Goal: Task Accomplishment & Management: Manage account settings

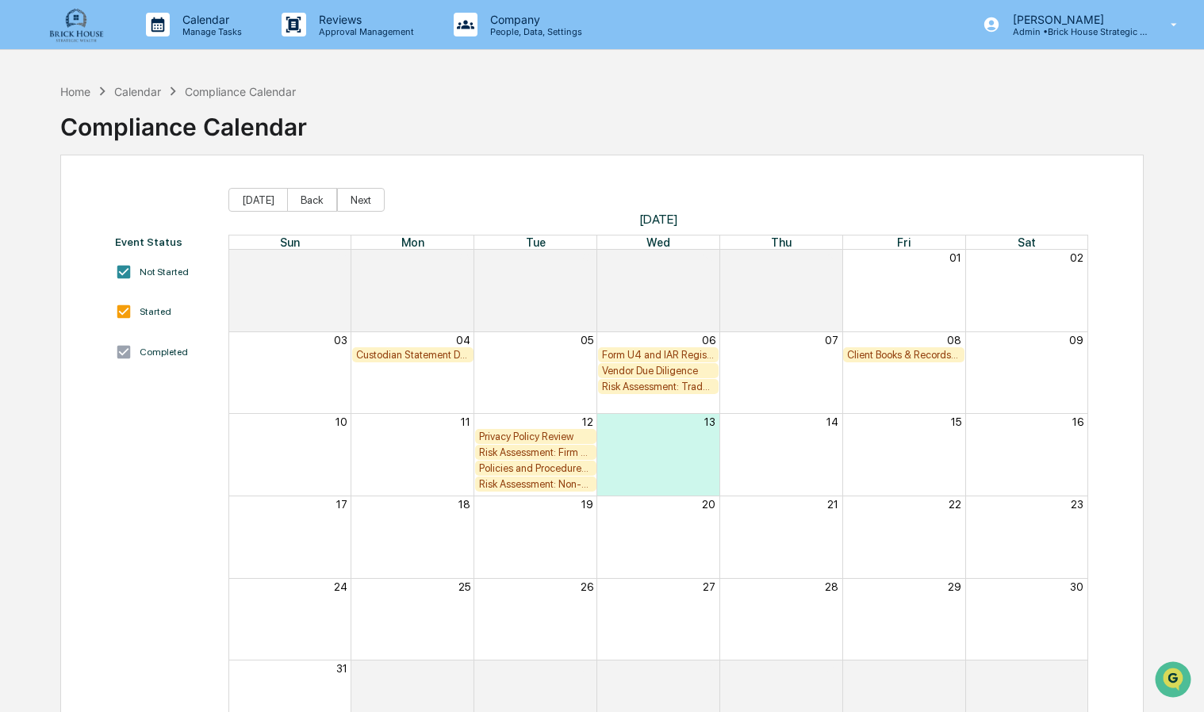
click at [535, 474] on div "Policies and Procedures Review" at bounding box center [535, 468] width 113 height 12
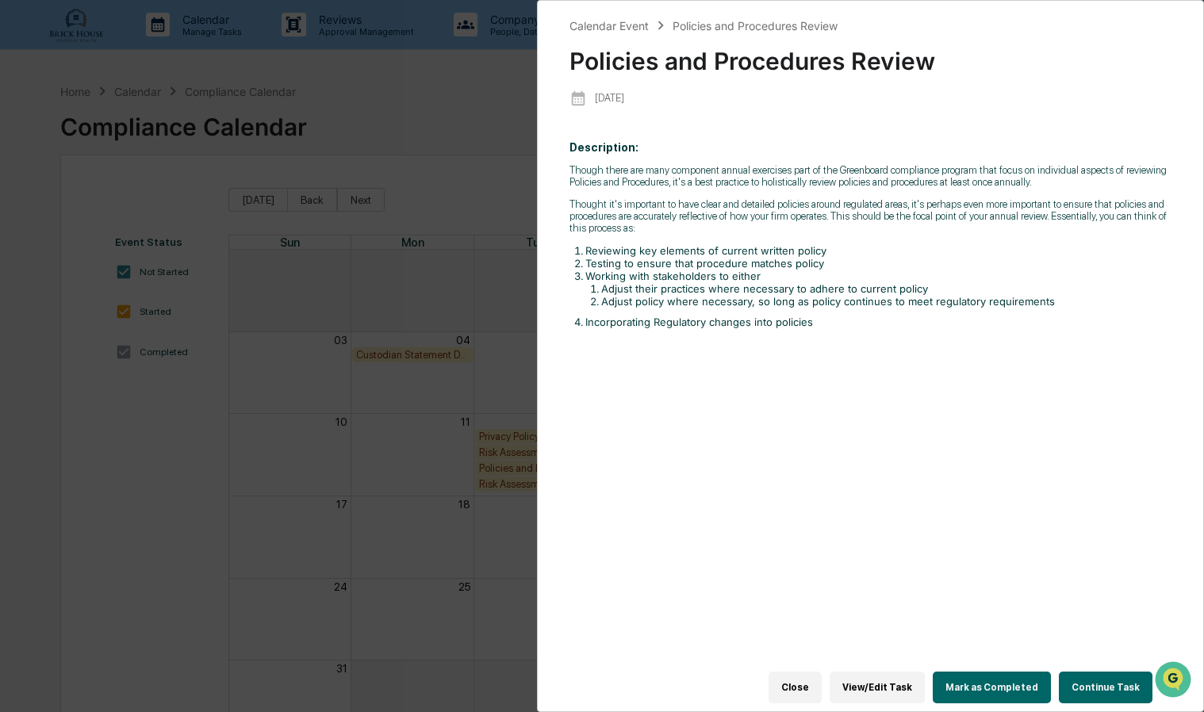
click at [419, 119] on div "Calendar Event Policies and Procedures Review Policies and Procedures Review [D…" at bounding box center [602, 356] width 1204 height 712
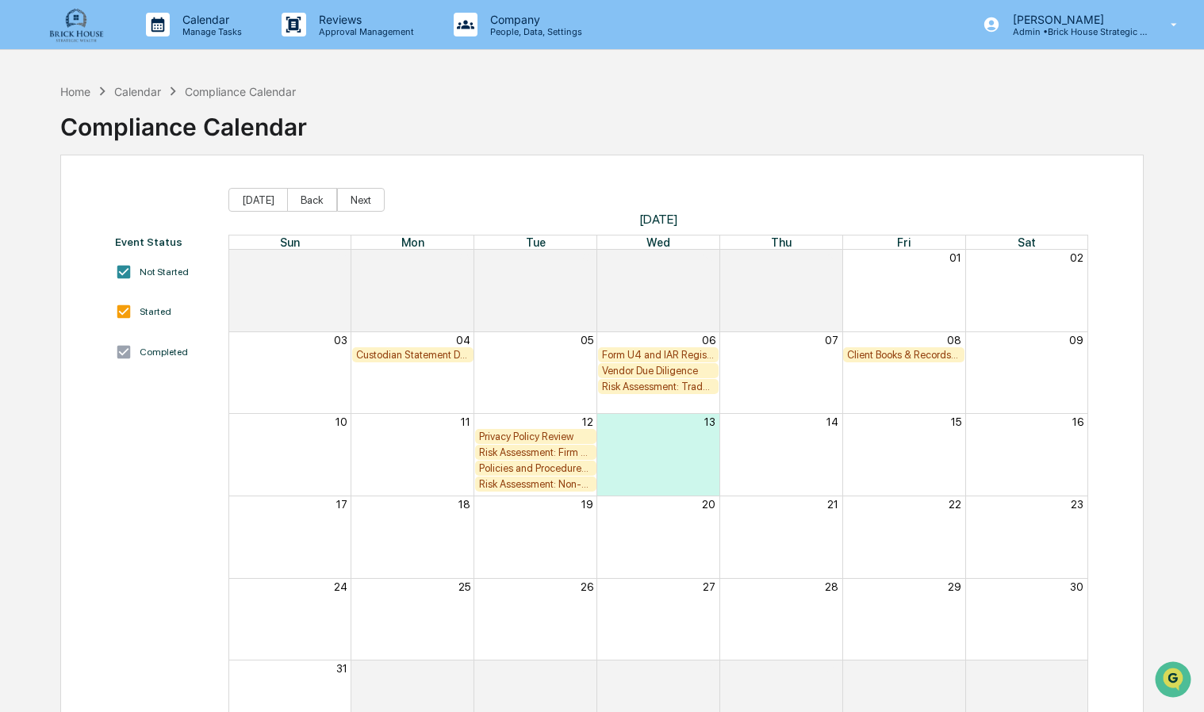
click at [82, 25] on img at bounding box center [76, 24] width 76 height 36
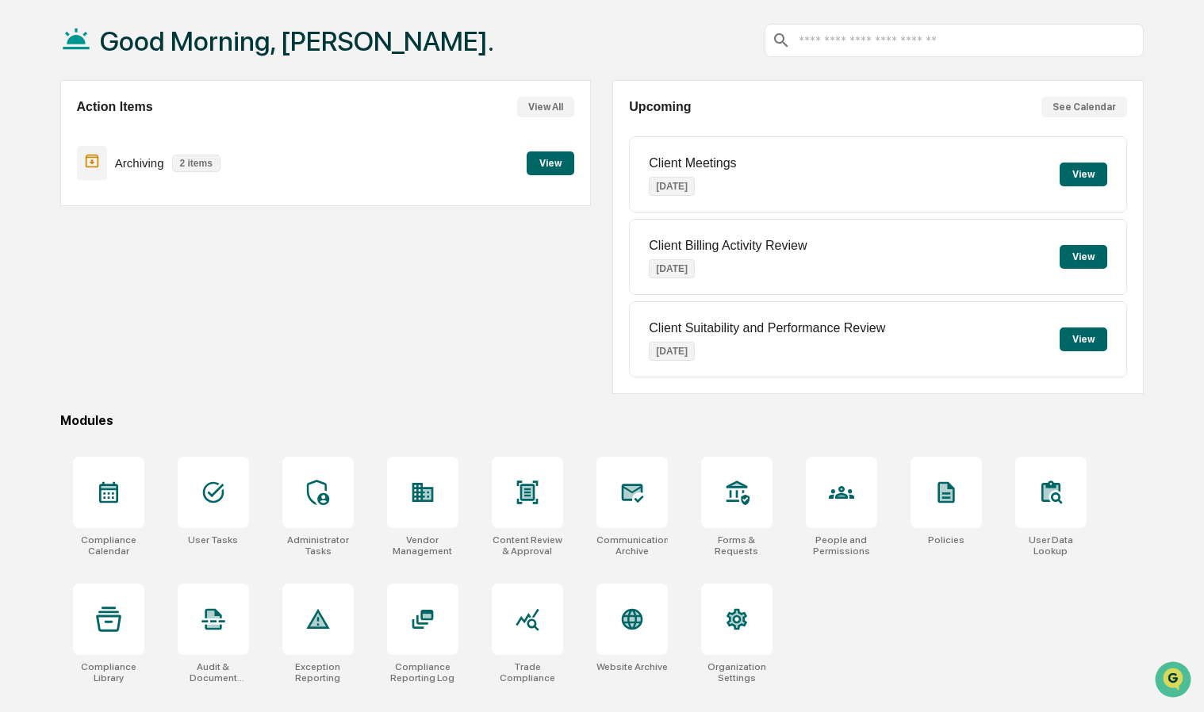
scroll to position [75, 0]
click at [439, 497] on div at bounding box center [422, 492] width 71 height 71
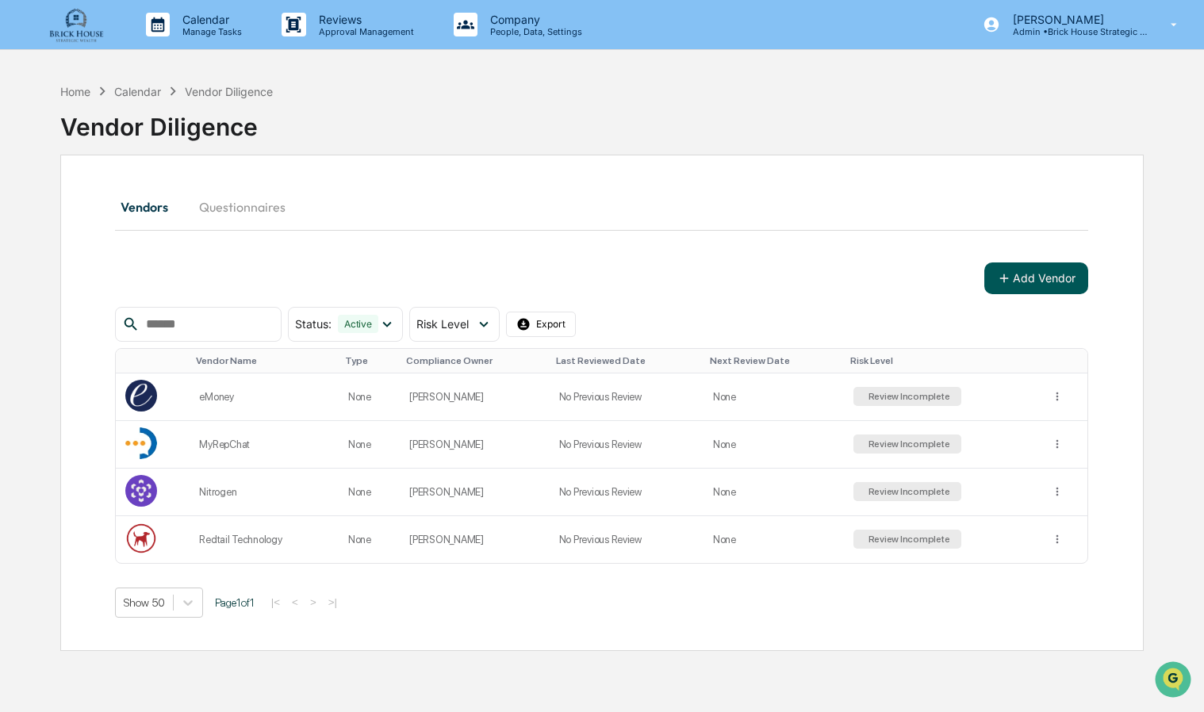
click at [997, 271] on button "Add Vendor" at bounding box center [1036, 279] width 104 height 32
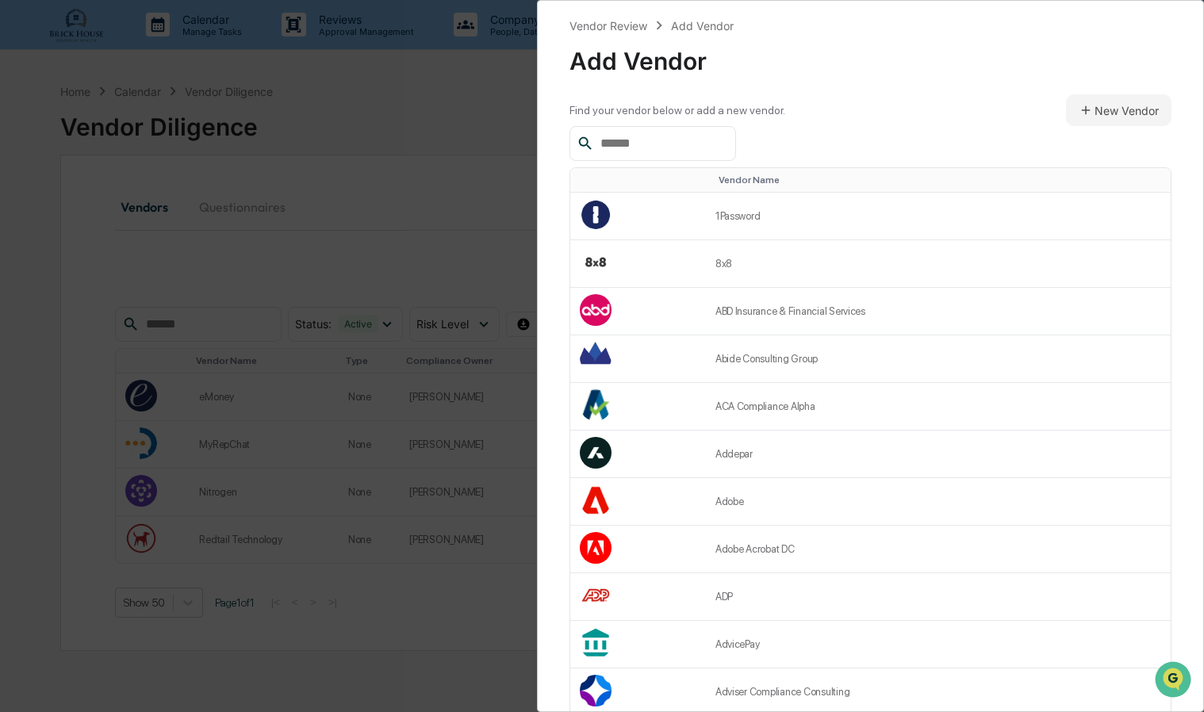
click at [658, 150] on input "text" at bounding box center [661, 143] width 135 height 21
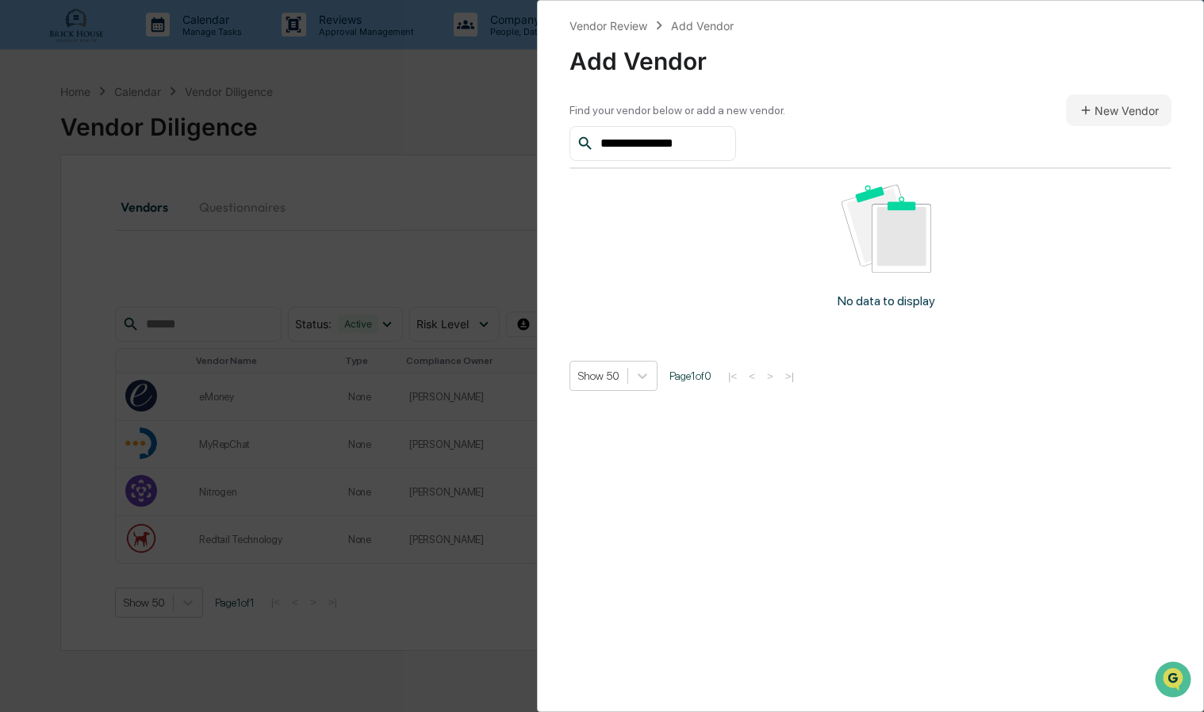
type input "**********"
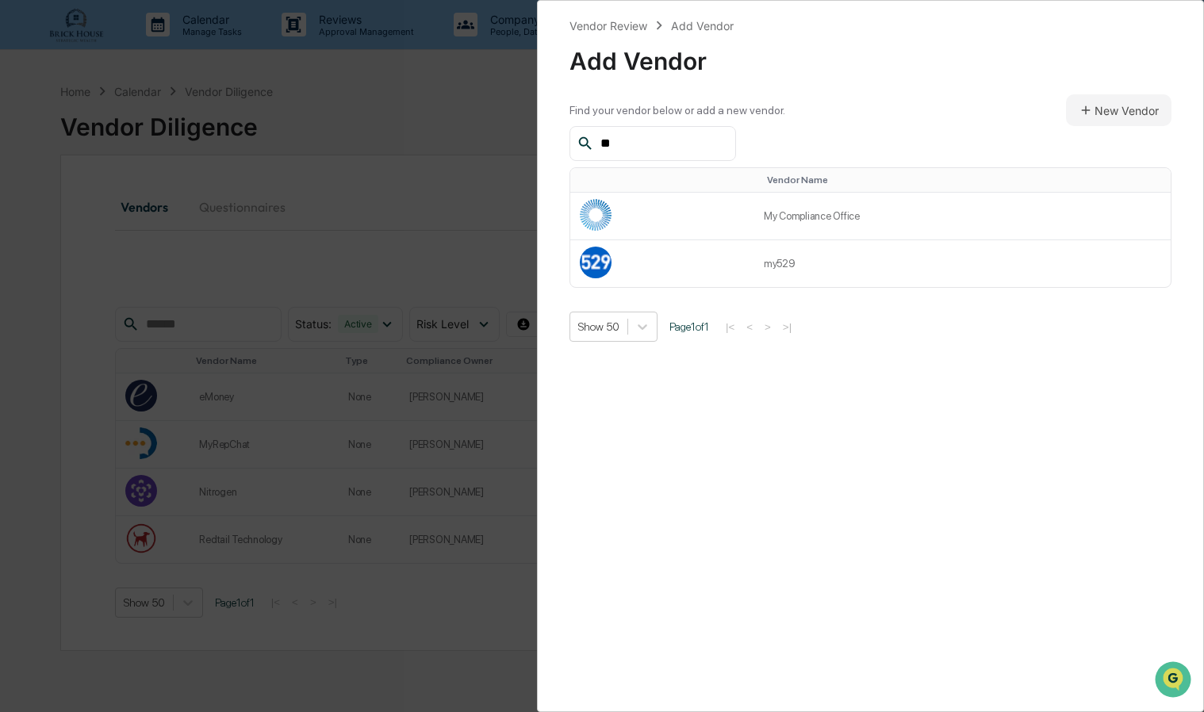
type input "*"
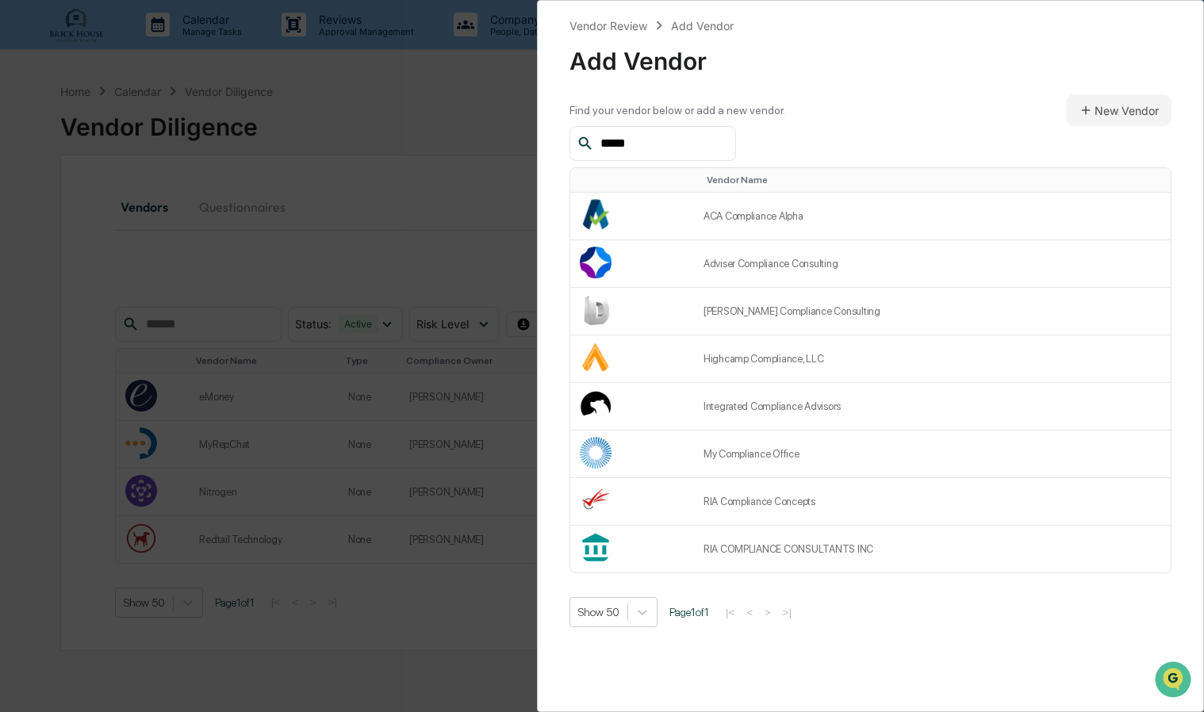
type input "*****"
click at [476, 222] on div "Vendor Review Add Vendor Add Vendor Find your vendor below or add a new vendor.…" at bounding box center [602, 356] width 1204 height 712
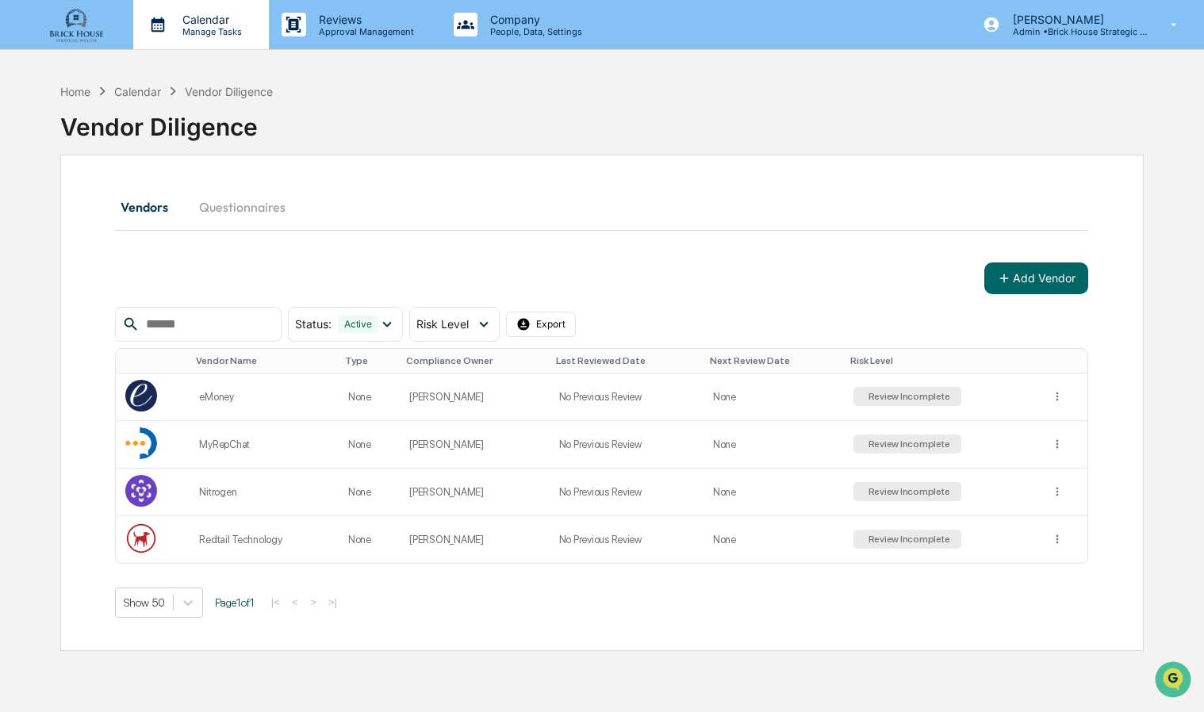
click at [216, 30] on p "Manage Tasks" at bounding box center [210, 31] width 80 height 11
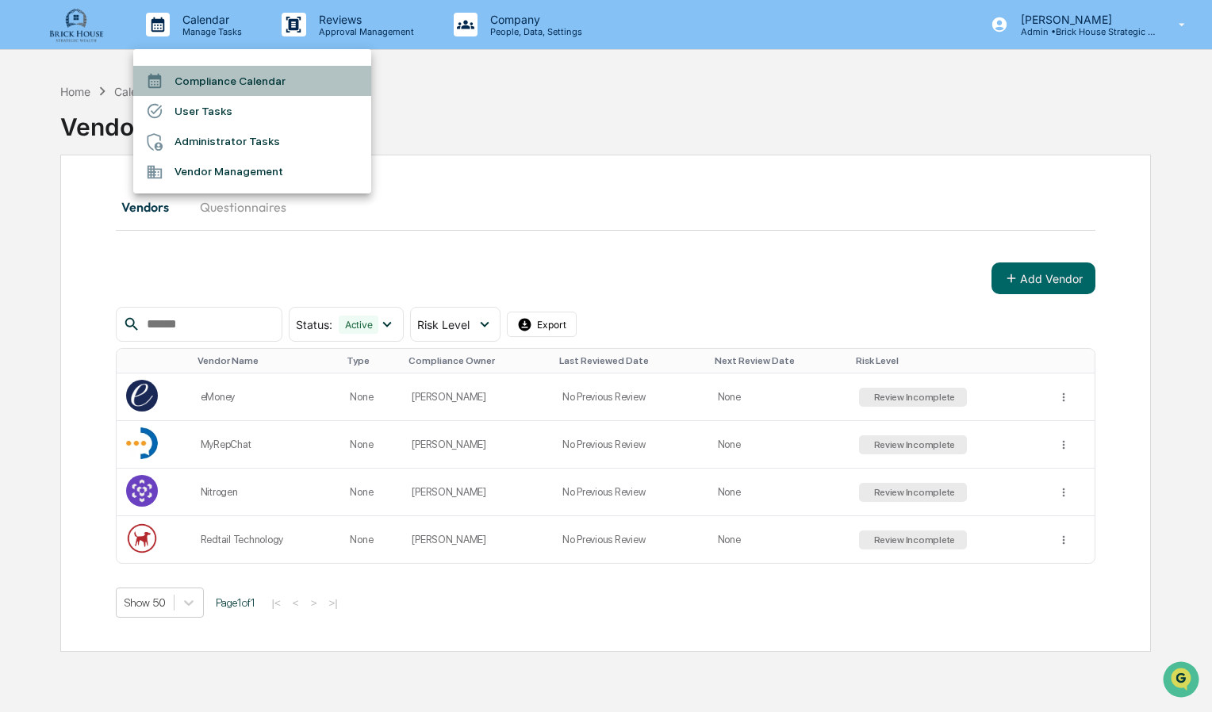
click at [243, 76] on li "Compliance Calendar" at bounding box center [252, 81] width 238 height 30
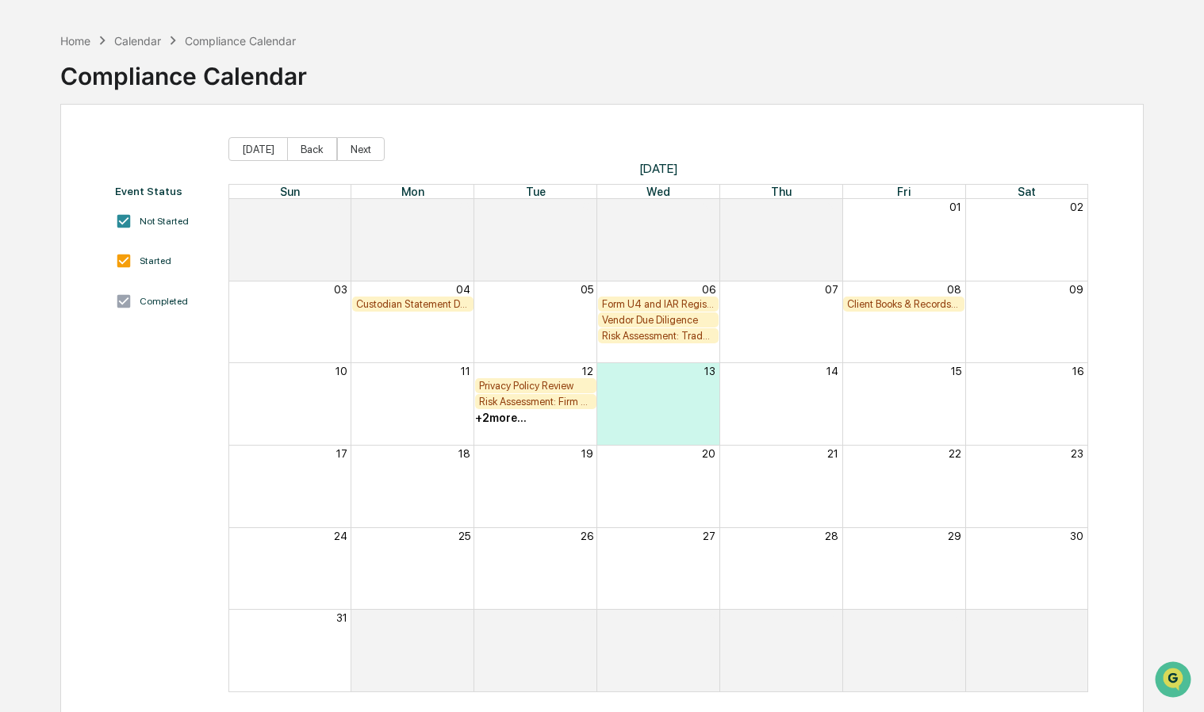
scroll to position [54, 0]
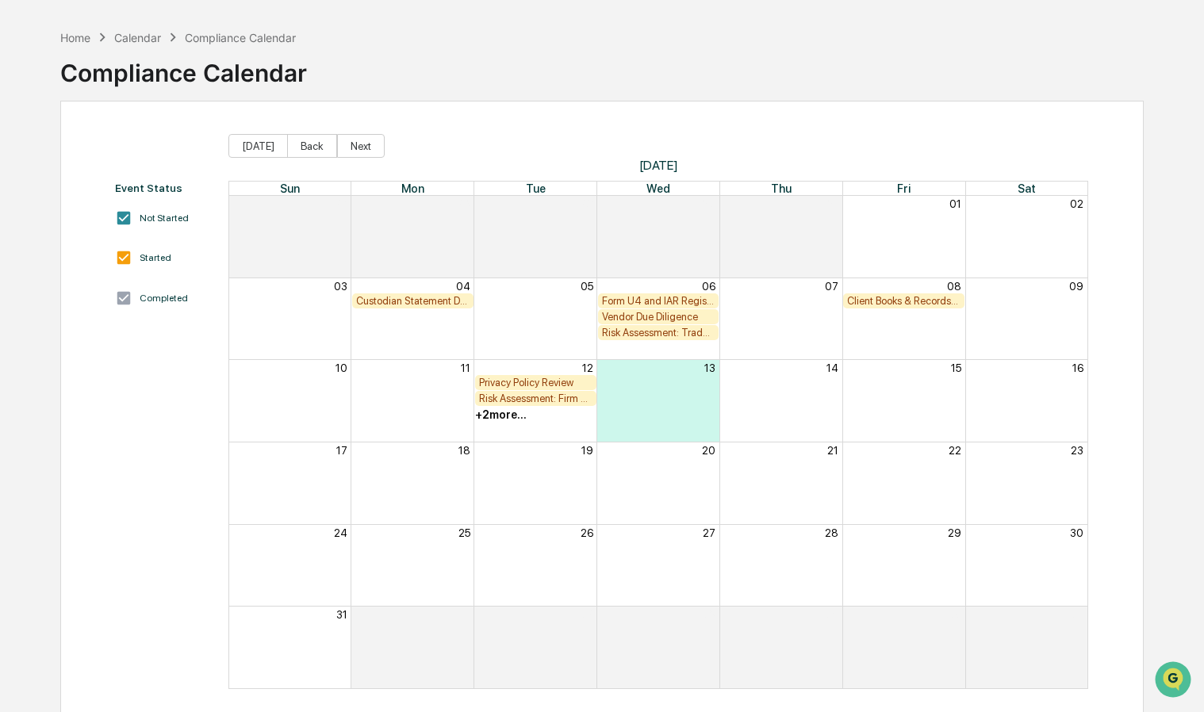
click at [511, 412] on div "+ 2 more..." at bounding box center [501, 415] width 52 height 13
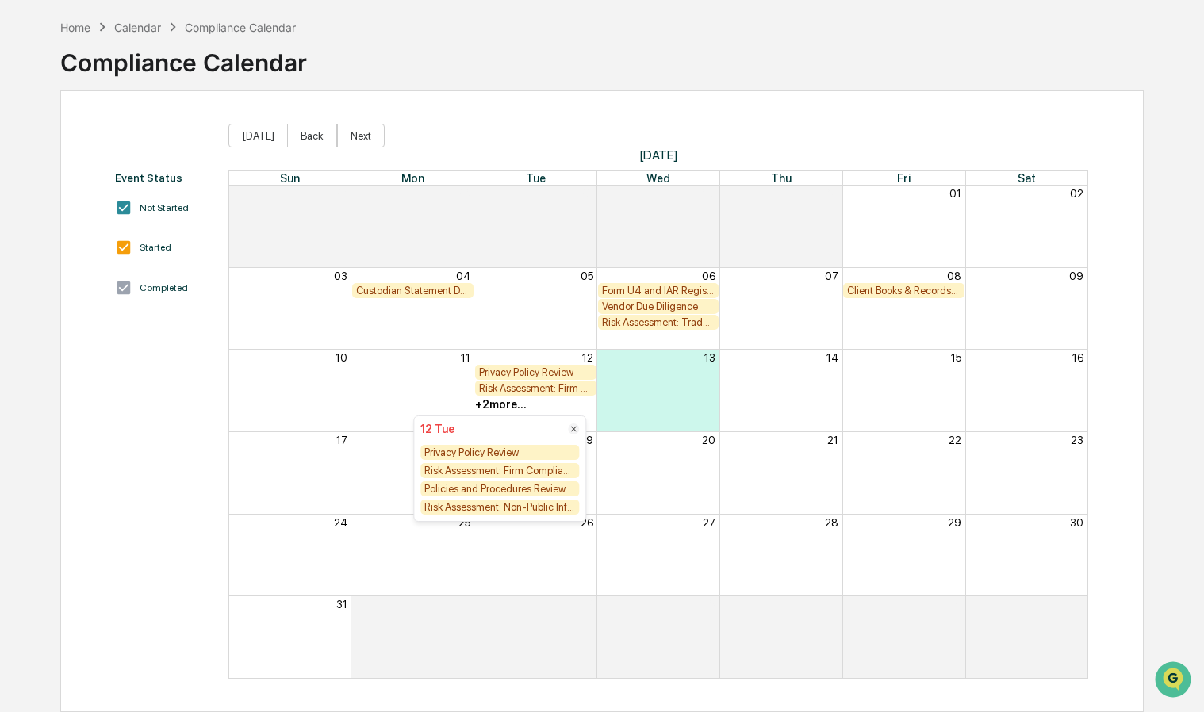
scroll to position [63, 0]
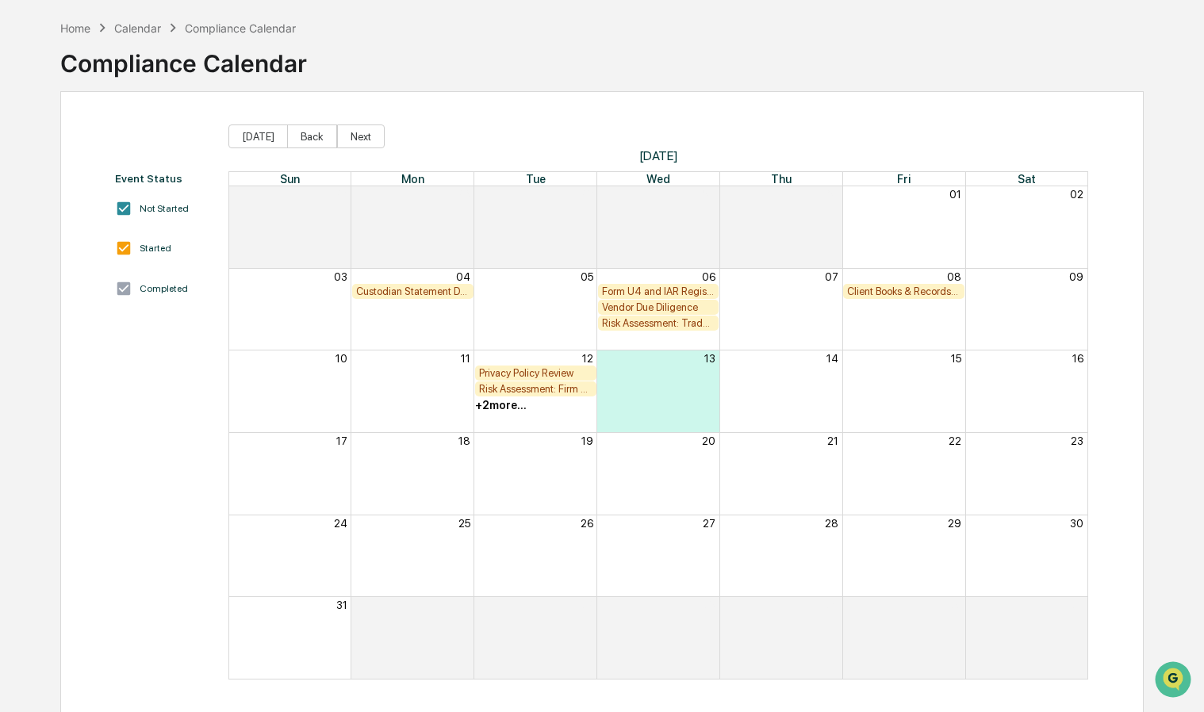
click at [911, 289] on div "Client Books & Records Review" at bounding box center [903, 292] width 113 height 12
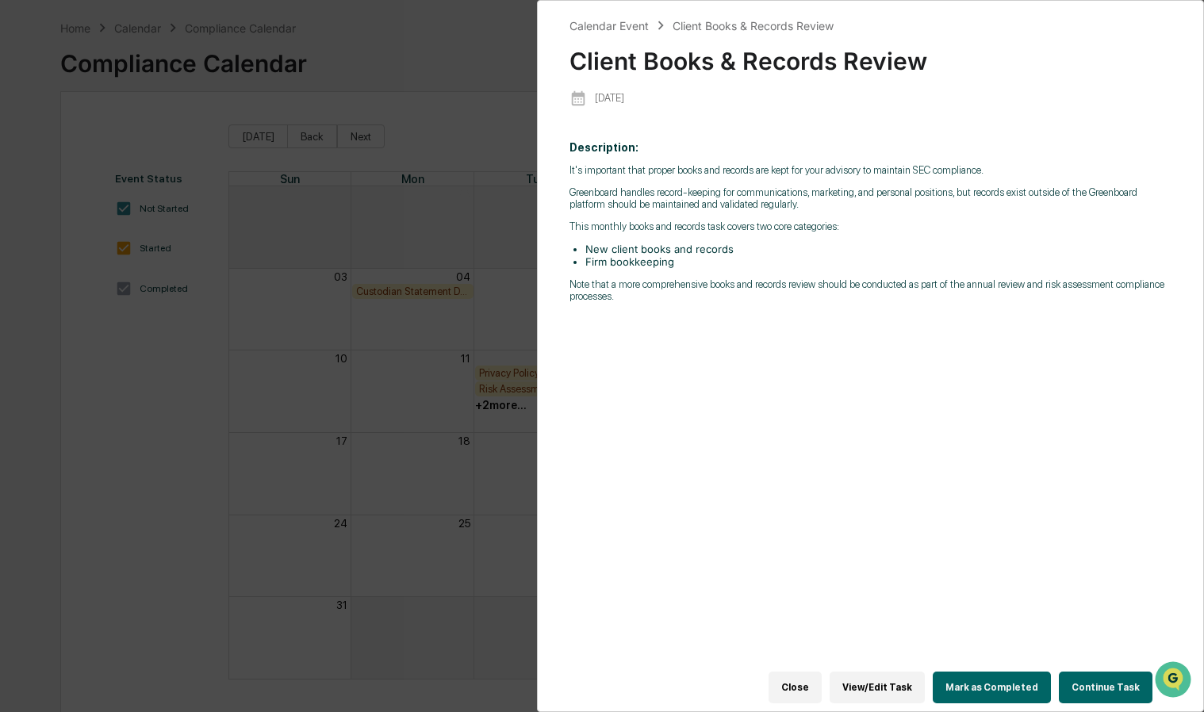
click at [996, 294] on p "Note that a more comprehensive books and records review should be conducted as …" at bounding box center [871, 290] width 602 height 24
